Goal: Transaction & Acquisition: Purchase product/service

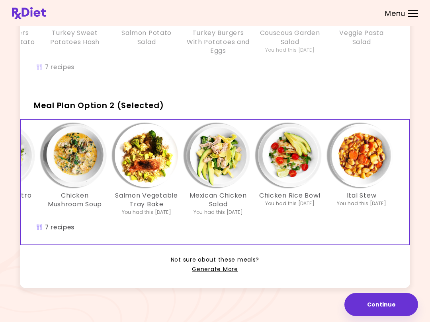
scroll to position [134, 0]
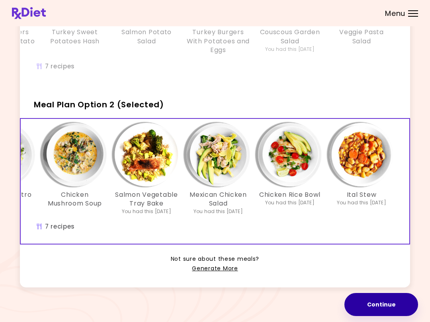
click at [381, 307] on button "Continue" at bounding box center [381, 304] width 74 height 23
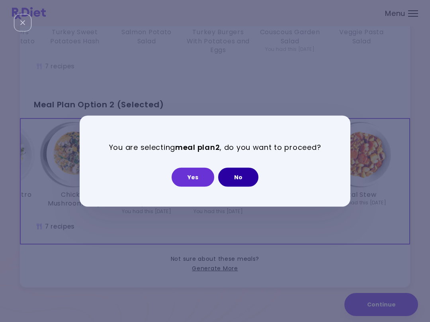
click at [239, 176] on button "No" at bounding box center [238, 177] width 40 height 19
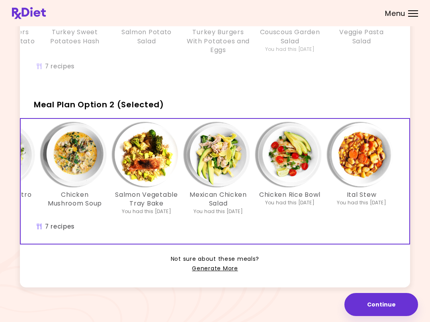
click at [213, 271] on link "Generate More" at bounding box center [215, 269] width 46 height 10
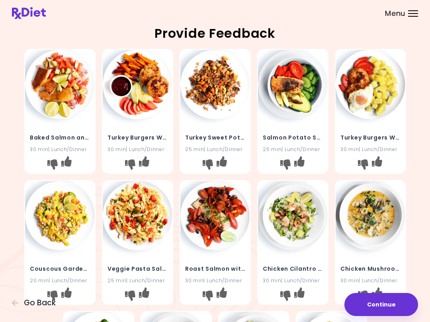
click at [380, 304] on button "Continue" at bounding box center [381, 304] width 74 height 23
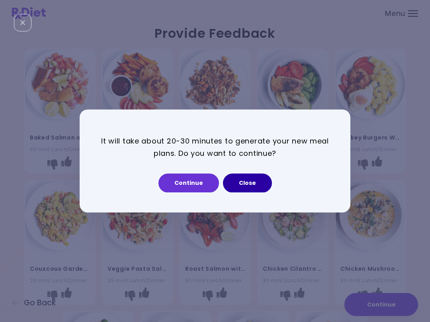
click at [251, 181] on button "Close" at bounding box center [247, 183] width 49 height 19
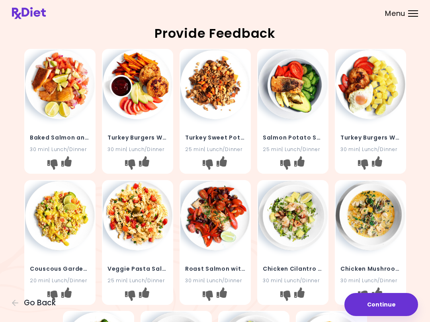
click at [288, 160] on icon "I don't like this recipe" at bounding box center [285, 165] width 10 height 10
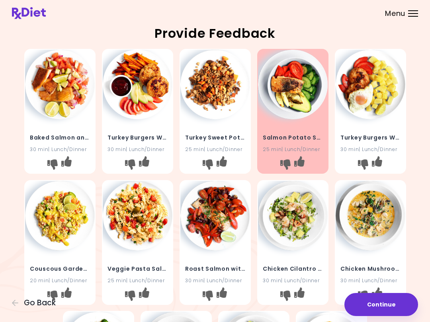
click at [362, 165] on icon "I don't like this recipe" at bounding box center [362, 165] width 10 height 10
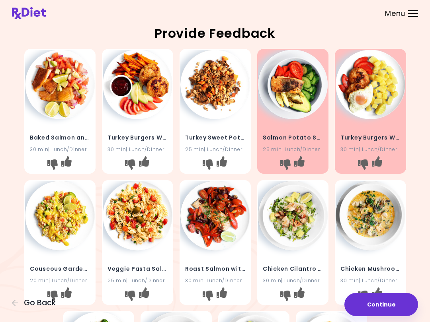
click at [128, 163] on icon "I don't like this recipe" at bounding box center [130, 165] width 10 height 10
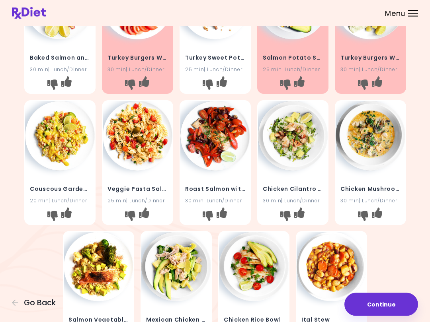
scroll to position [84, 0]
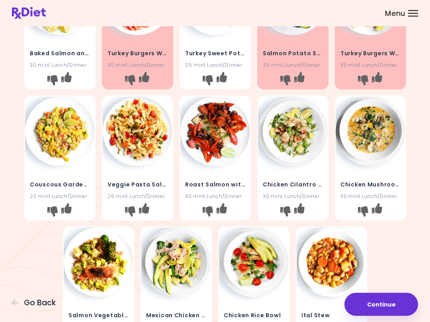
click at [360, 207] on icon "I don't like this recipe" at bounding box center [362, 211] width 10 height 10
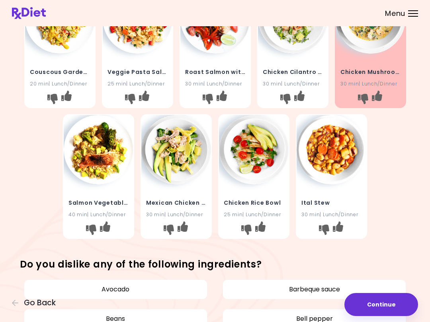
scroll to position [205, 0]
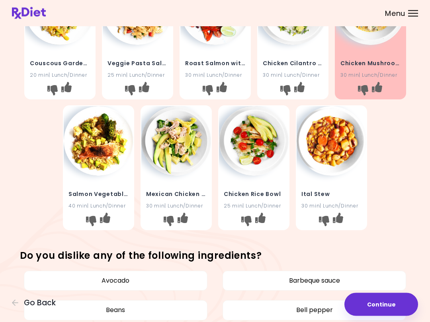
click at [246, 217] on icon "I don't like this recipe" at bounding box center [246, 221] width 10 height 10
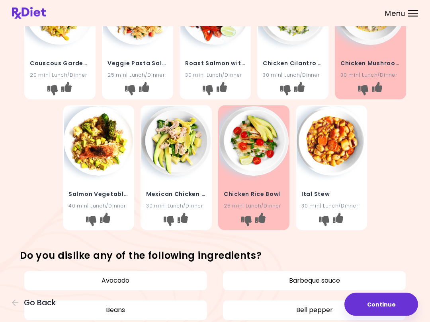
click at [92, 220] on icon "I don't like this recipe" at bounding box center [91, 221] width 10 height 10
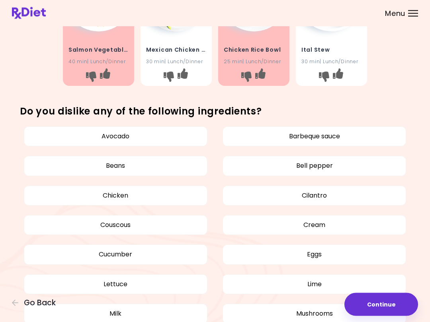
scroll to position [350, 0]
click at [110, 220] on button "Couscous" at bounding box center [115, 225] width 183 height 20
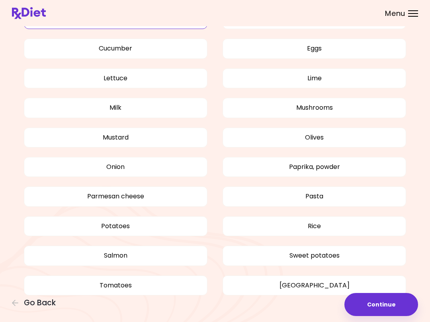
scroll to position [567, 0]
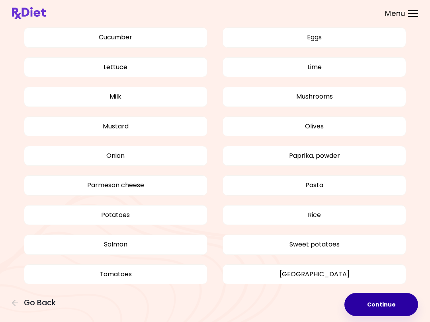
click at [384, 303] on button "Continue" at bounding box center [381, 304] width 74 height 23
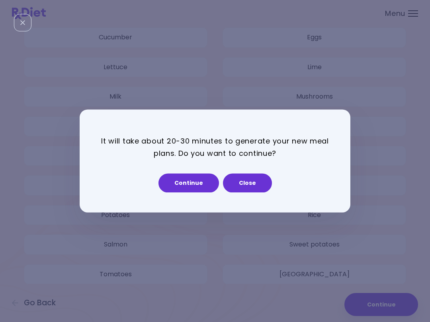
click at [190, 184] on button "Continue" at bounding box center [188, 183] width 60 height 19
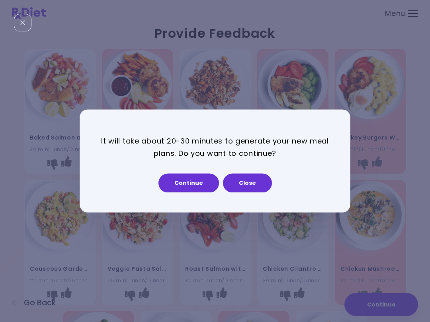
select select "*"
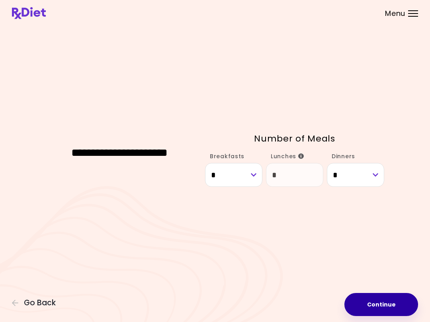
click at [388, 298] on button "Continue" at bounding box center [381, 304] width 74 height 23
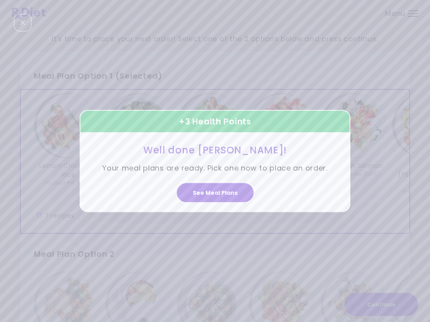
click at [220, 192] on button "See Meal Plans" at bounding box center [215, 192] width 77 height 19
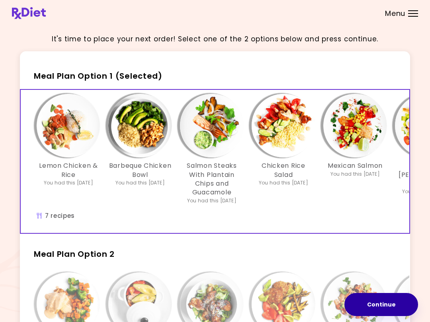
click at [380, 300] on button "Continue" at bounding box center [381, 304] width 74 height 23
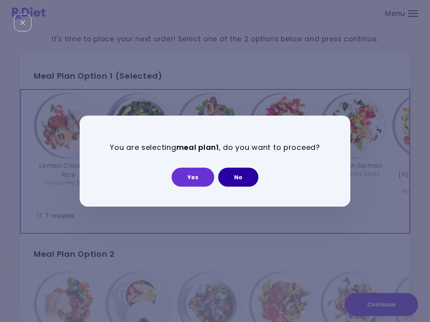
click at [243, 176] on button "No" at bounding box center [238, 177] width 40 height 19
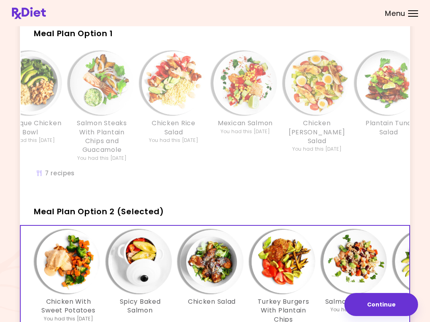
scroll to position [30, 0]
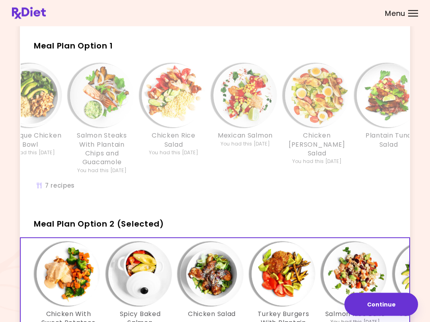
click at [252, 188] on div "Lemon Chicken & Rice You had this [DATE] Barbeque Chicken Bowl You had this [DA…" at bounding box center [173, 131] width 525 height 143
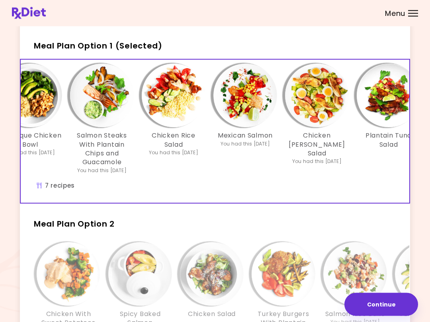
scroll to position [30, 0]
click at [386, 304] on button "Continue" at bounding box center [381, 304] width 74 height 23
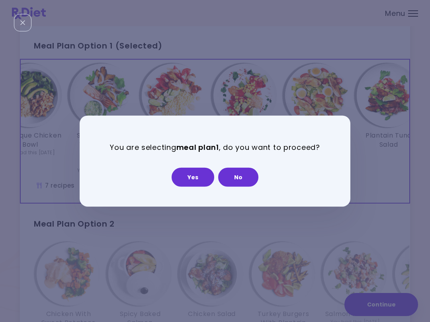
click at [191, 178] on button "Yes" at bounding box center [192, 177] width 43 height 19
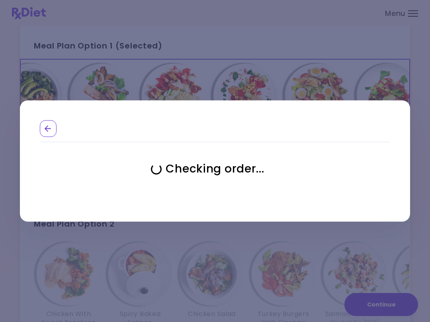
select select "**********"
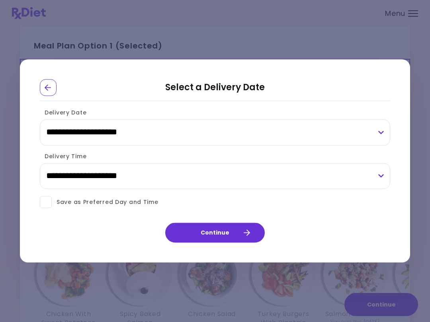
click at [222, 234] on button "Continue" at bounding box center [214, 233] width 99 height 20
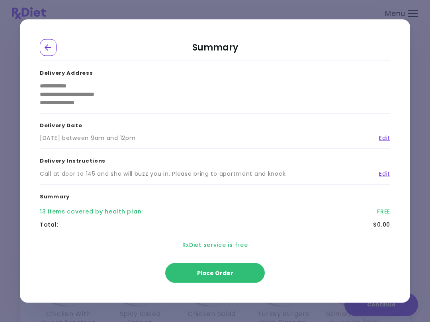
click at [221, 270] on span "Place Order" at bounding box center [215, 273] width 36 height 8
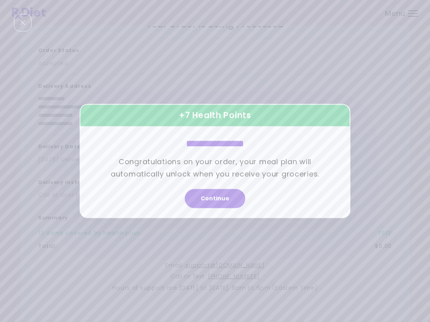
click at [210, 199] on button "Continue" at bounding box center [215, 198] width 60 height 19
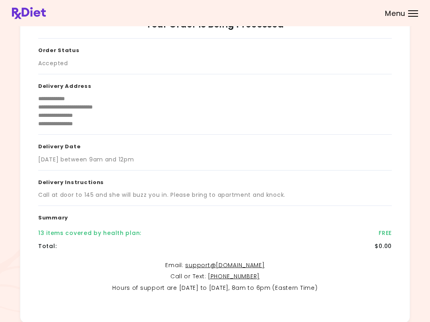
scroll to position [83, 0]
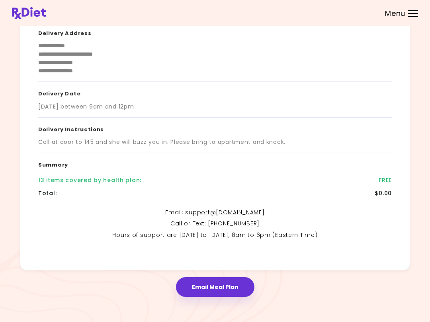
click at [229, 287] on button "Email Meal Plan" at bounding box center [215, 287] width 78 height 20
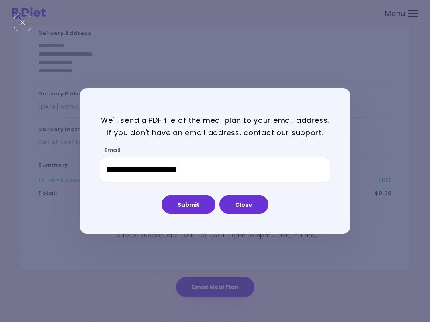
click at [190, 203] on button "Submit" at bounding box center [189, 204] width 54 height 19
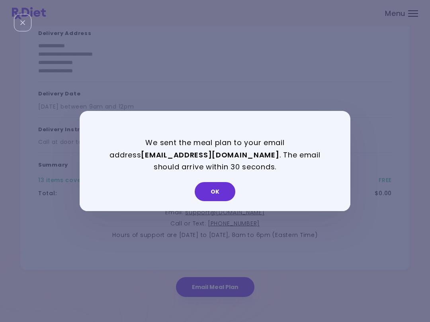
click at [214, 199] on button "OK" at bounding box center [215, 191] width 41 height 19
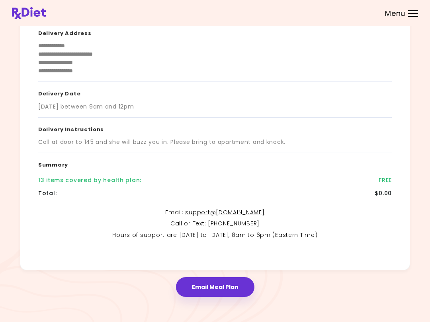
click at [289, 268] on div "**********" at bounding box center [215, 107] width 390 height 327
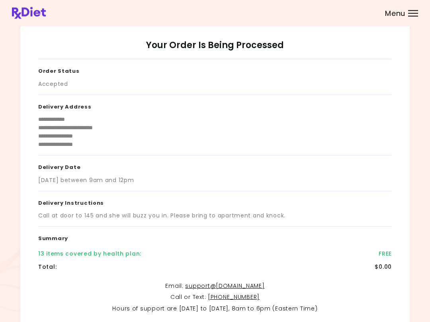
scroll to position [0, 0]
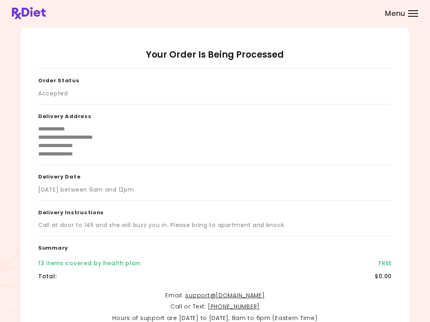
click at [171, 319] on p "Hours of support are [DATE] to [DATE], 8am to 6pm (Eastern Time)" at bounding box center [214, 319] width 353 height 10
